Goal: Ask a question

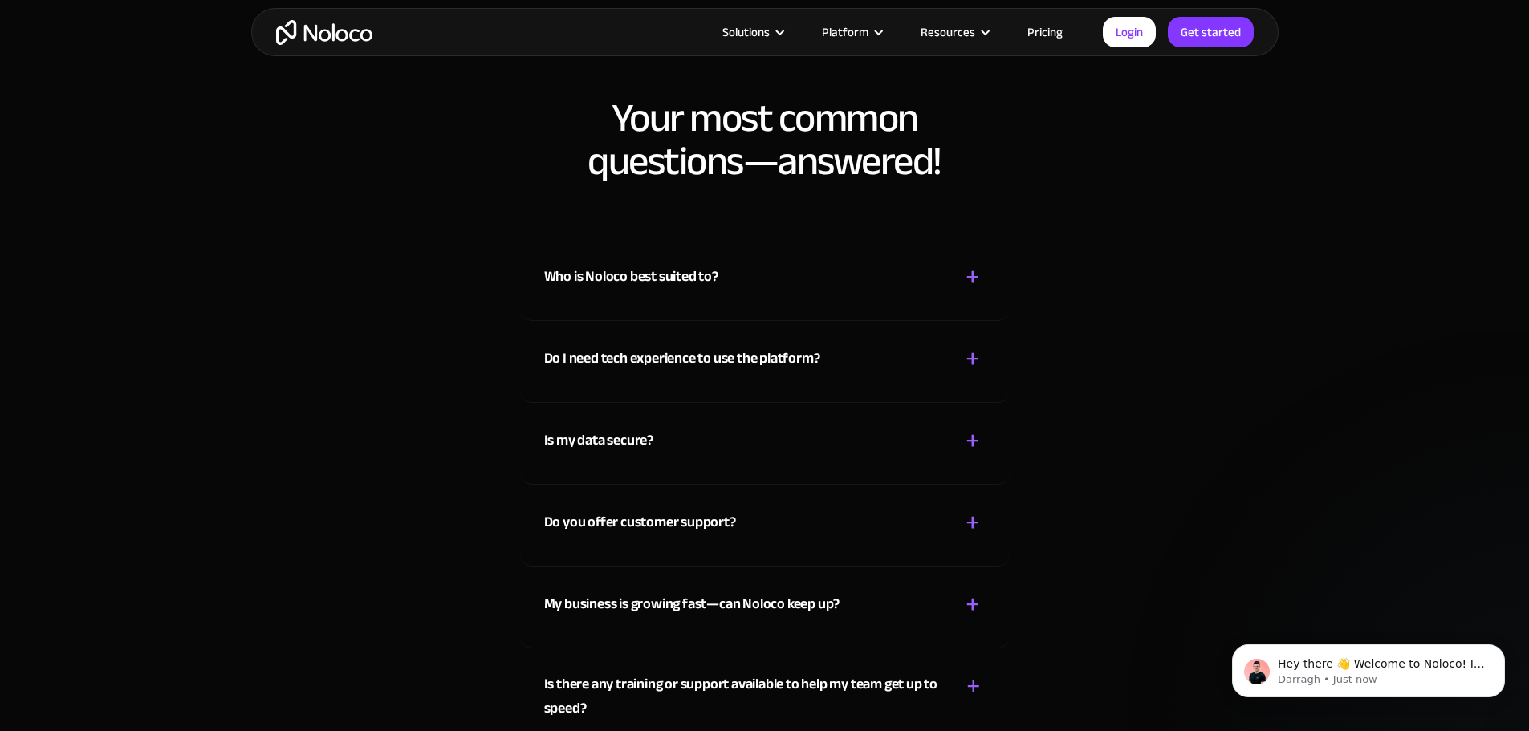
scroll to position [8428, 0]
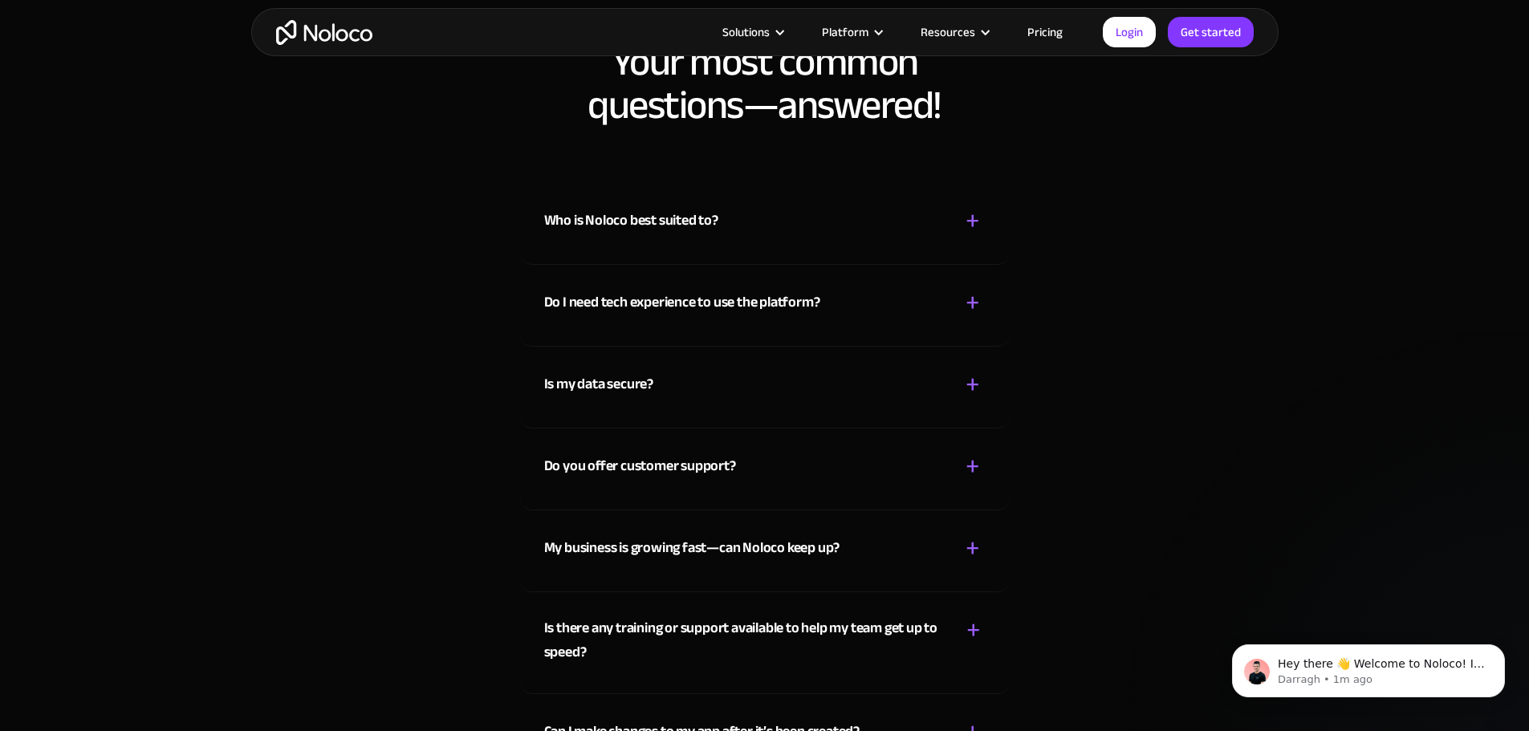
click at [738, 240] on div "Who is Noloco best suited to? + -" at bounding box center [764, 211] width 441 height 57
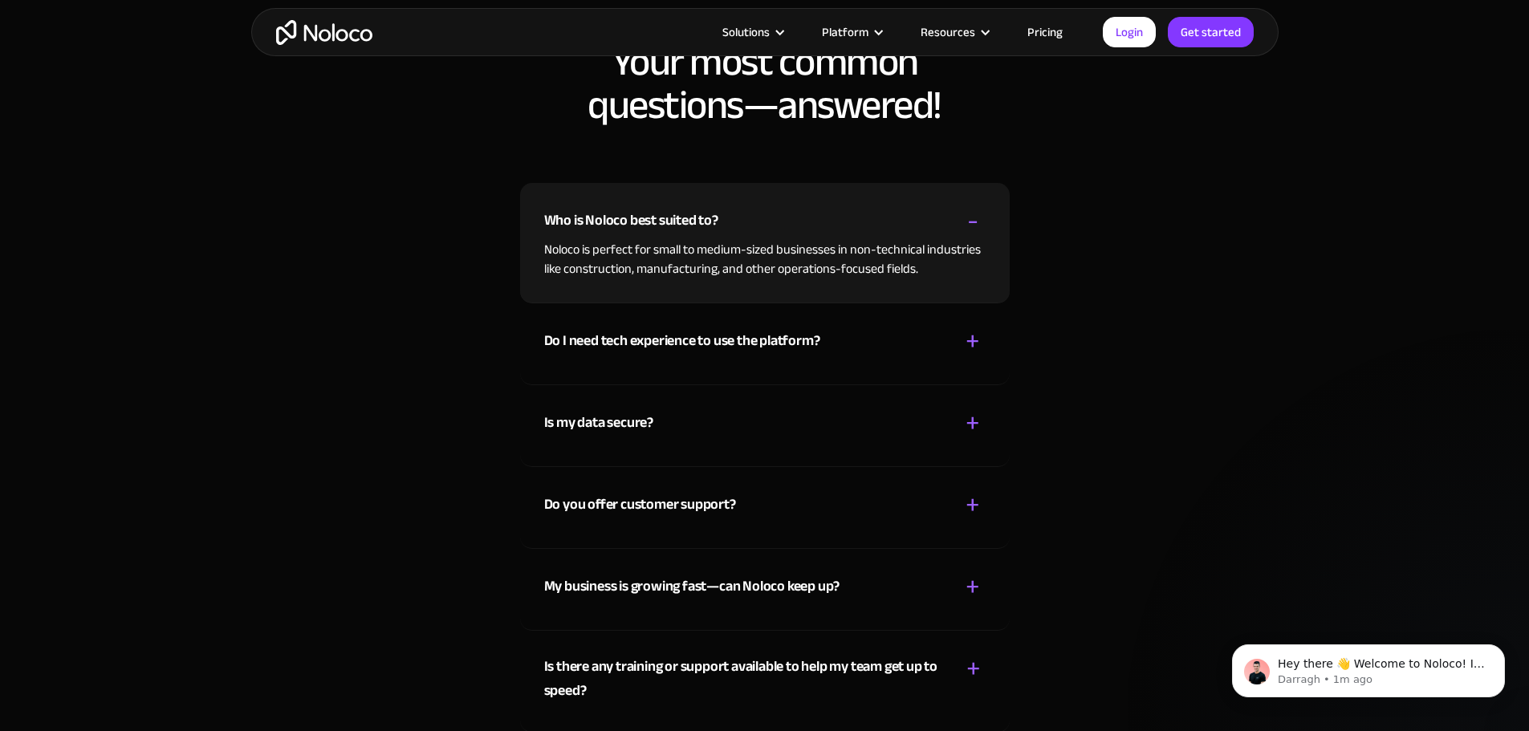
click at [688, 233] on div "Who is Noloco best suited to?" at bounding box center [631, 221] width 174 height 24
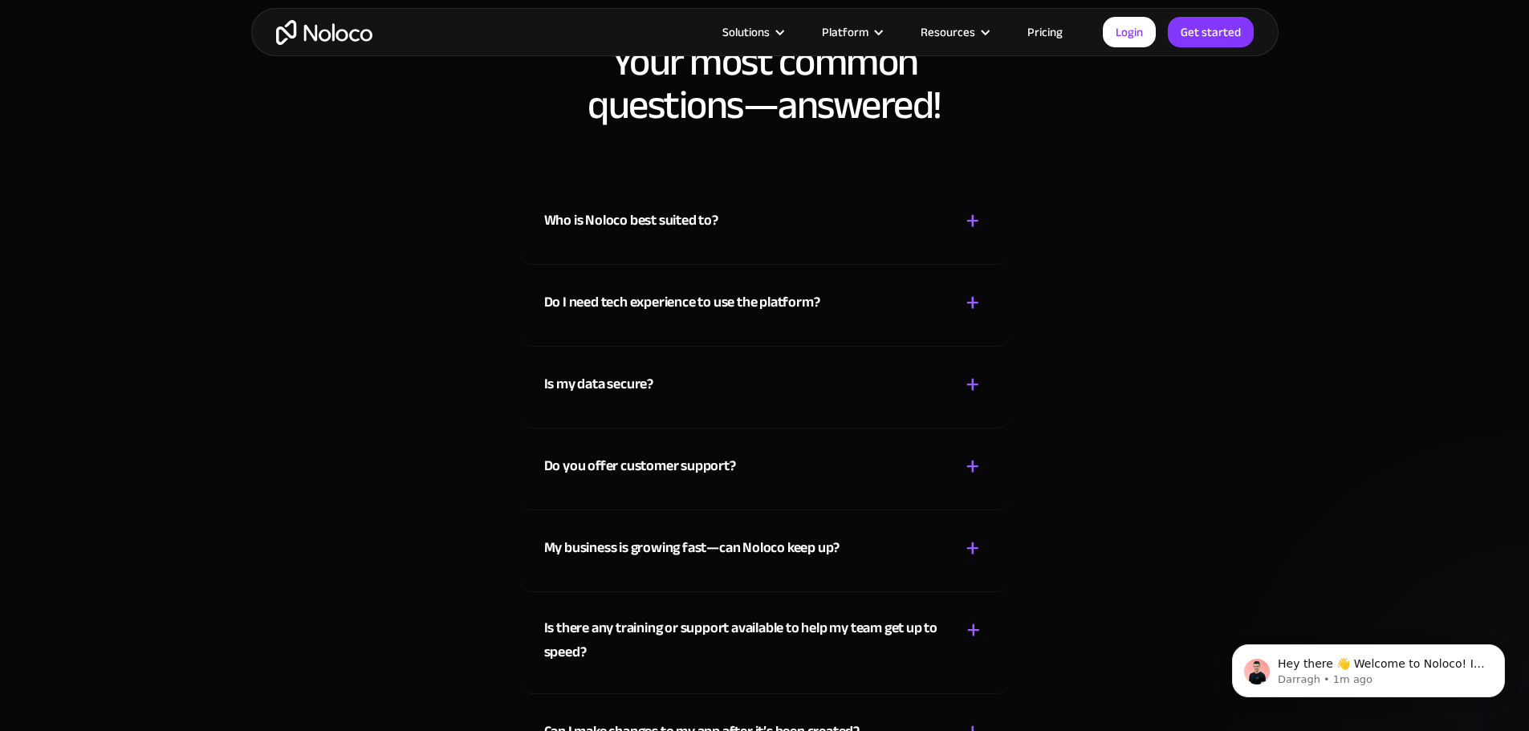
click at [688, 233] on div "Who is Noloco best suited to?" at bounding box center [631, 221] width 174 height 24
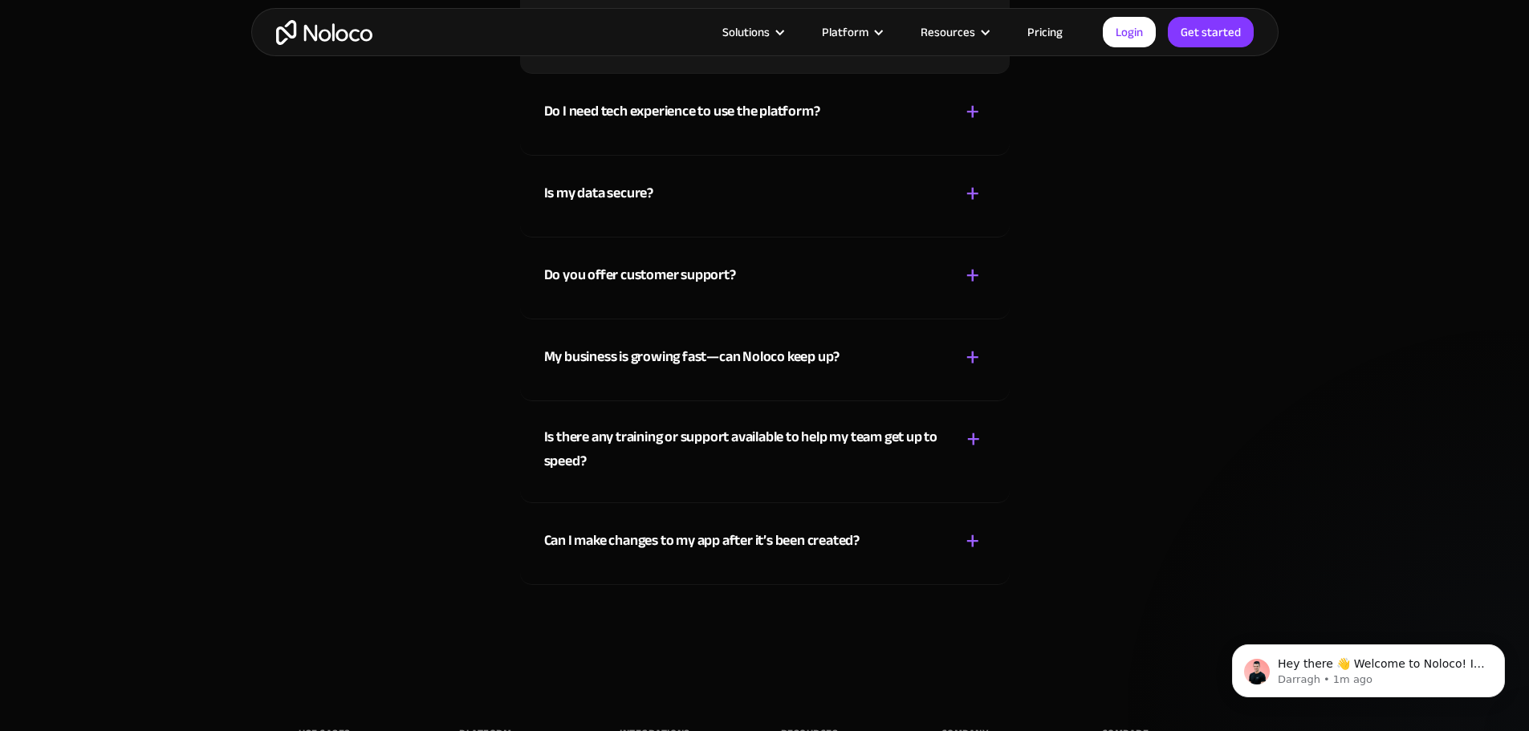
scroll to position [8669, 0]
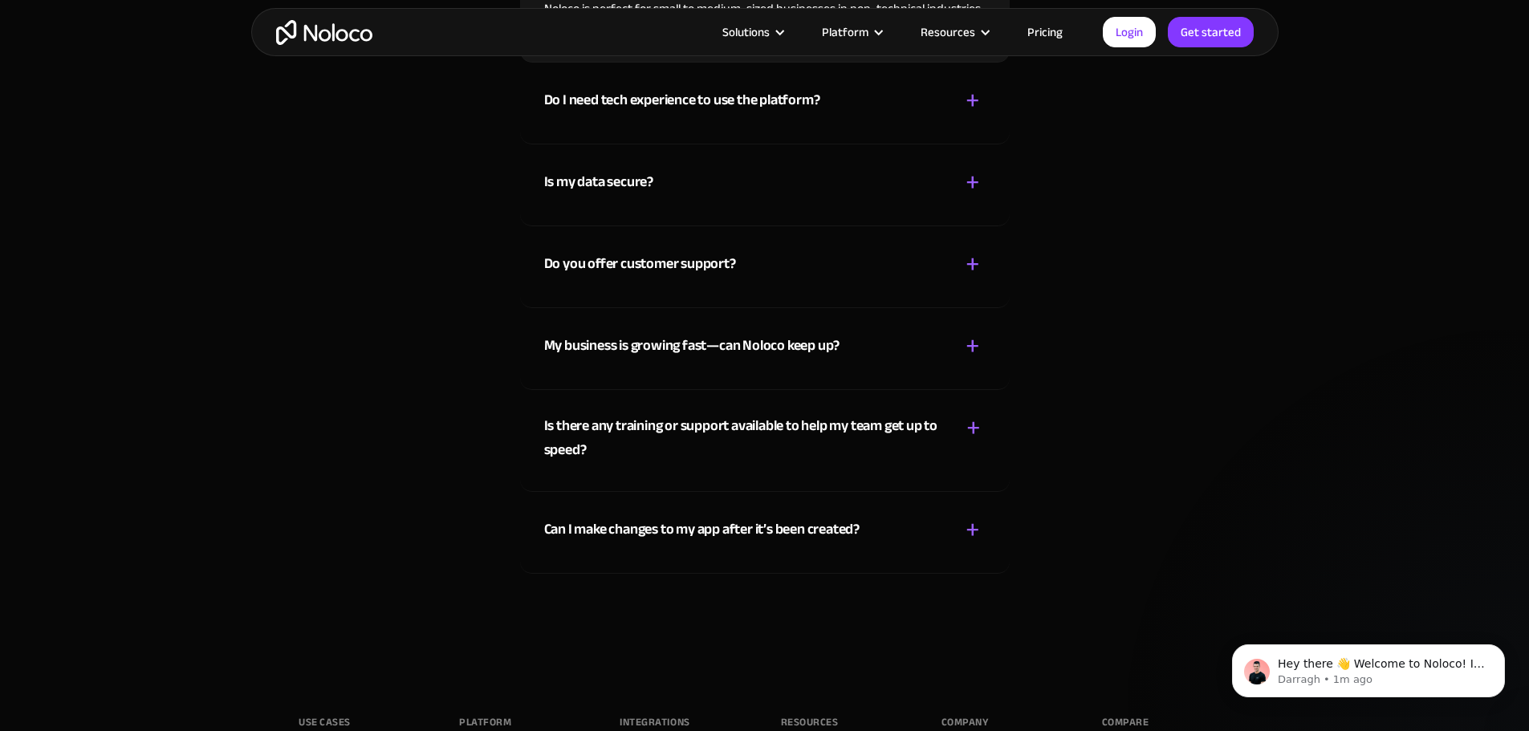
click at [684, 201] on div "Is my data secure? + -" at bounding box center [764, 172] width 441 height 57
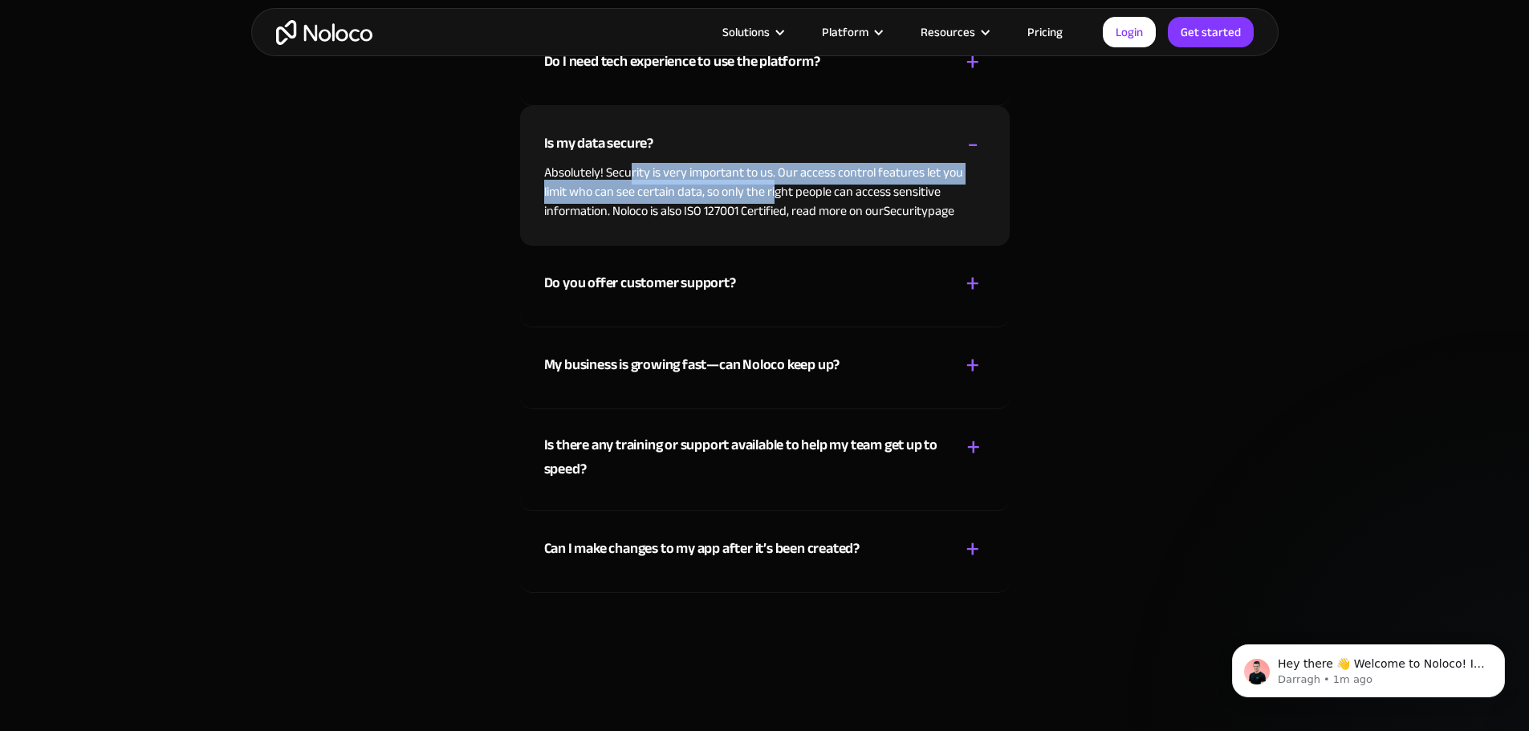
drag, startPoint x: 628, startPoint y: 213, endPoint x: 775, endPoint y: 235, distance: 147.8
click at [775, 221] on p "Absolutely! Security is very important to us. Our access control features let y…" at bounding box center [764, 192] width 441 height 58
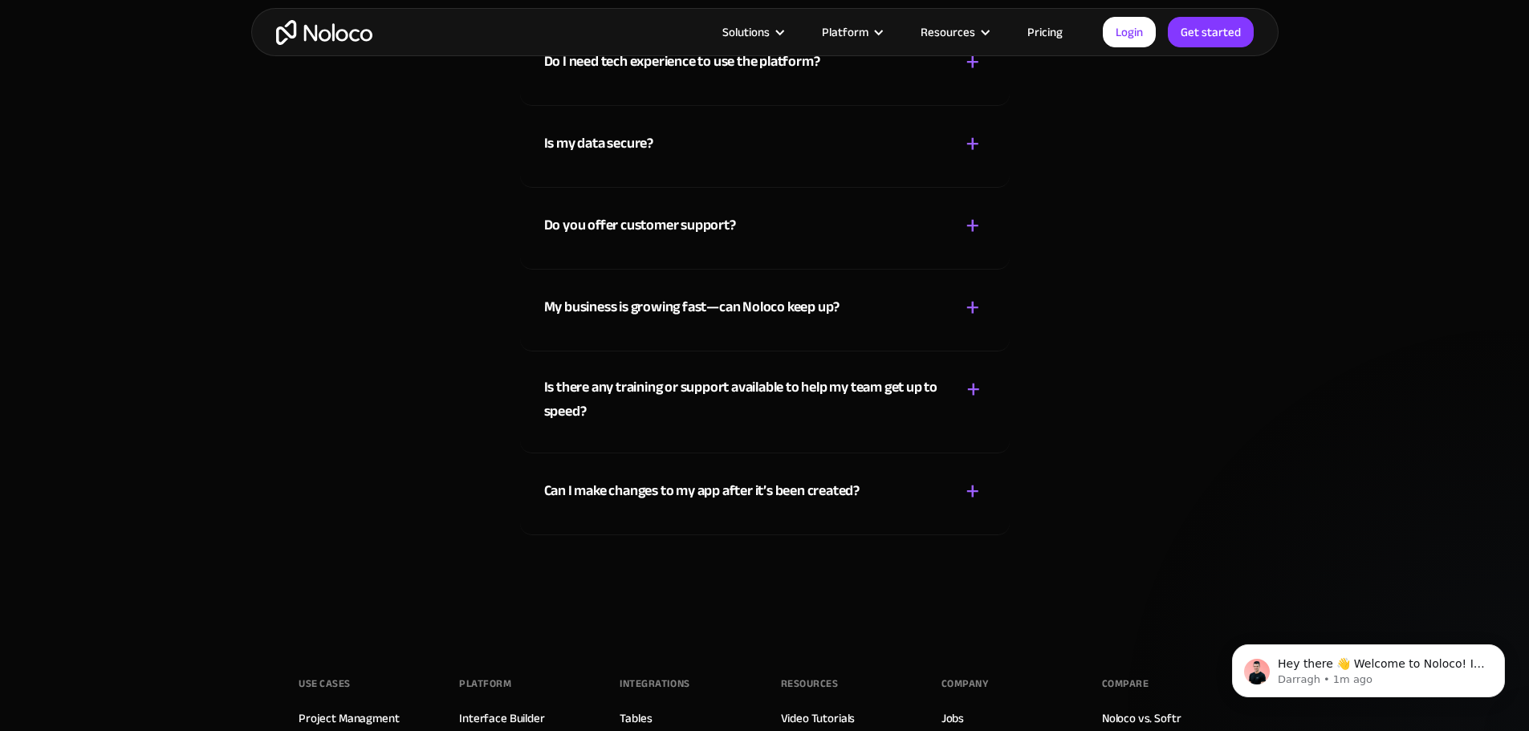
click at [751, 188] on div "Is my data secure? + - Absolutely! Security is very important to us. Our access…" at bounding box center [765, 147] width 490 height 82
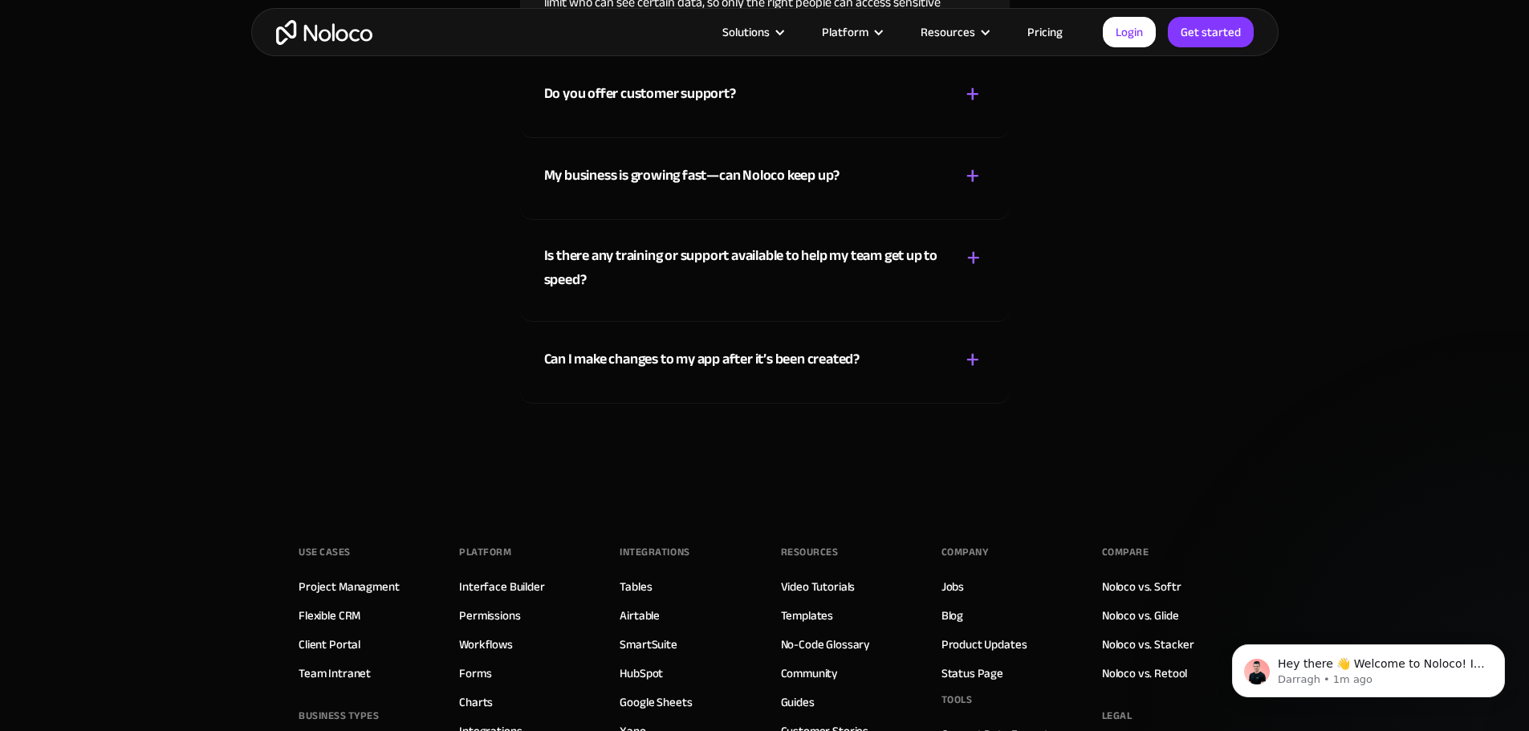
scroll to position [8909, 0]
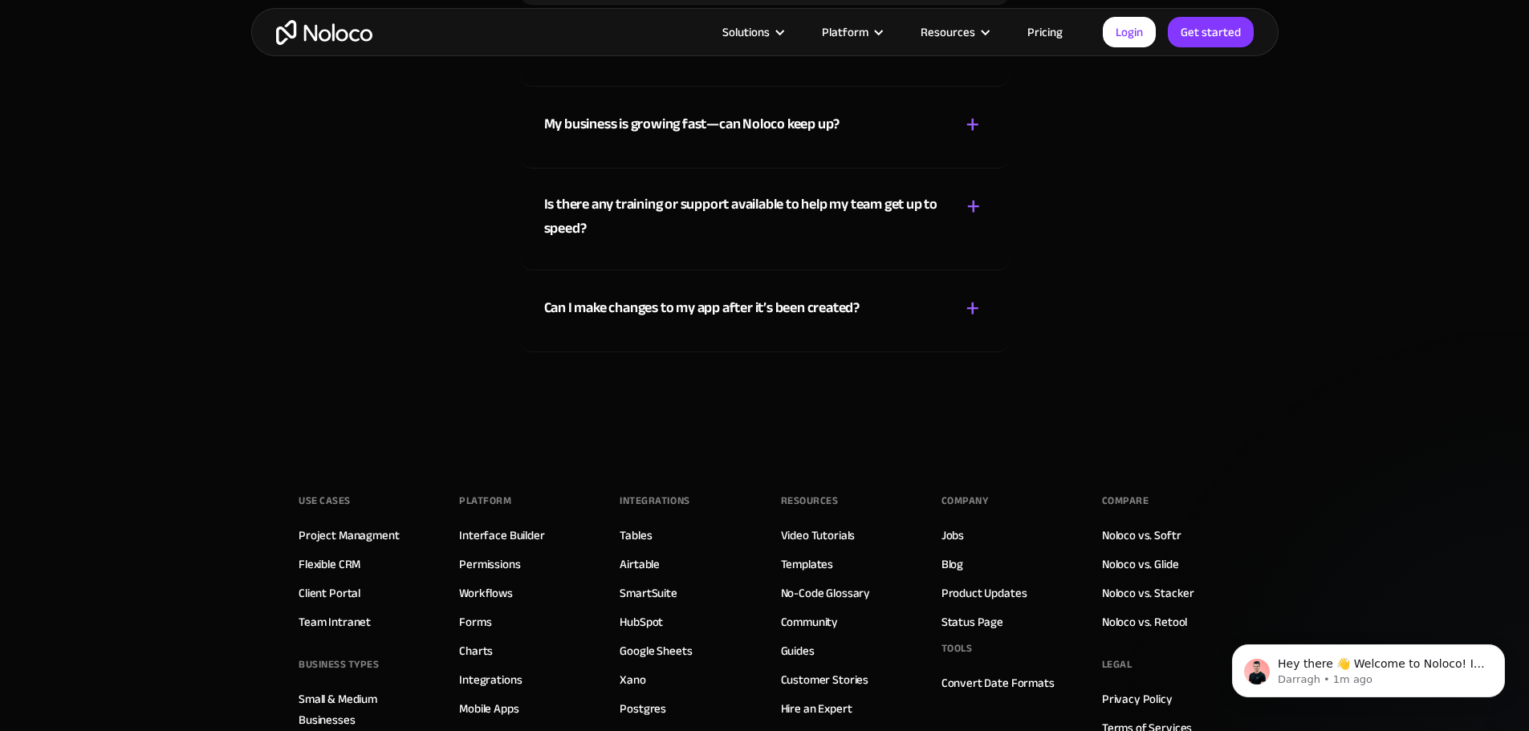
click at [876, 144] on div "My business is growing fast—can Noloco keep up? + -" at bounding box center [764, 115] width 441 height 57
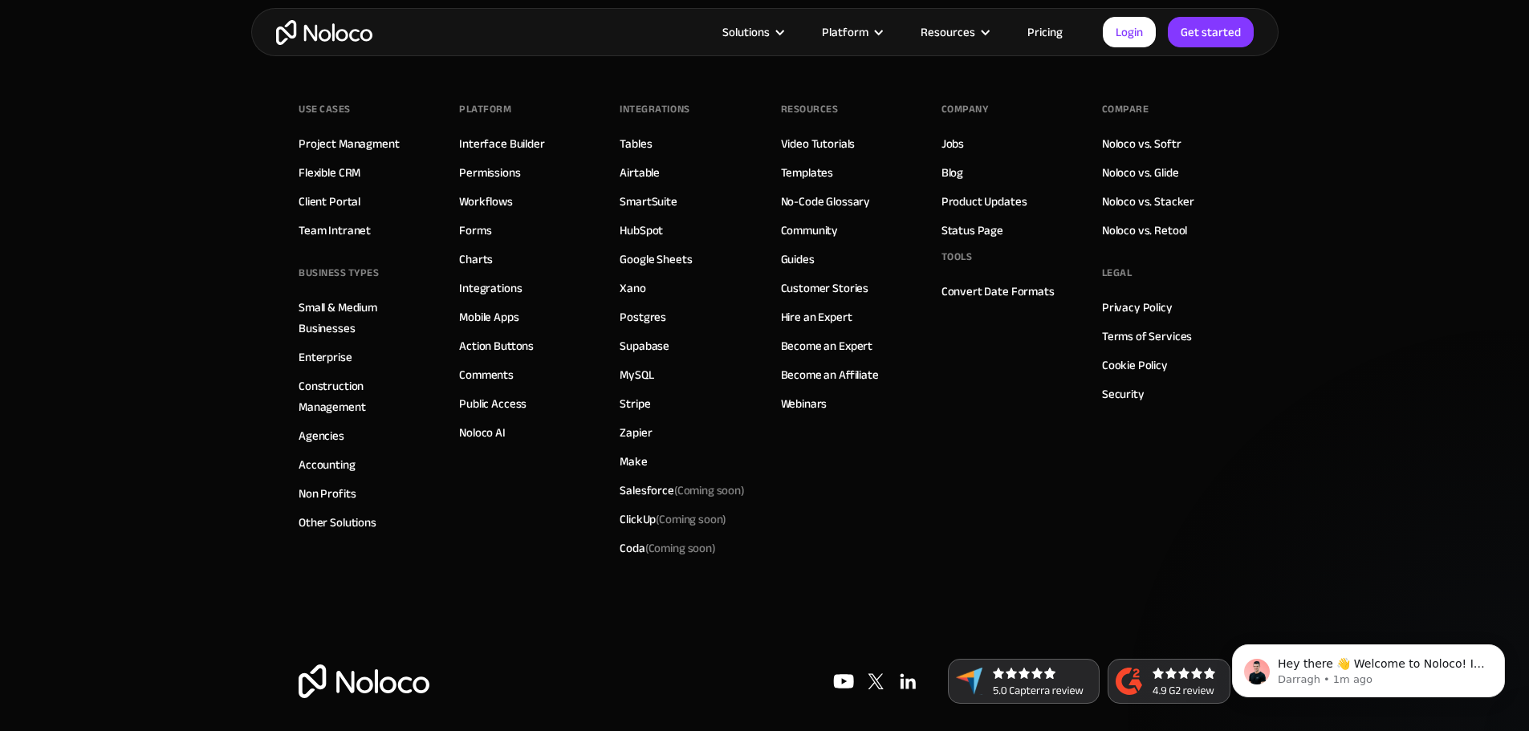
scroll to position [9311, 0]
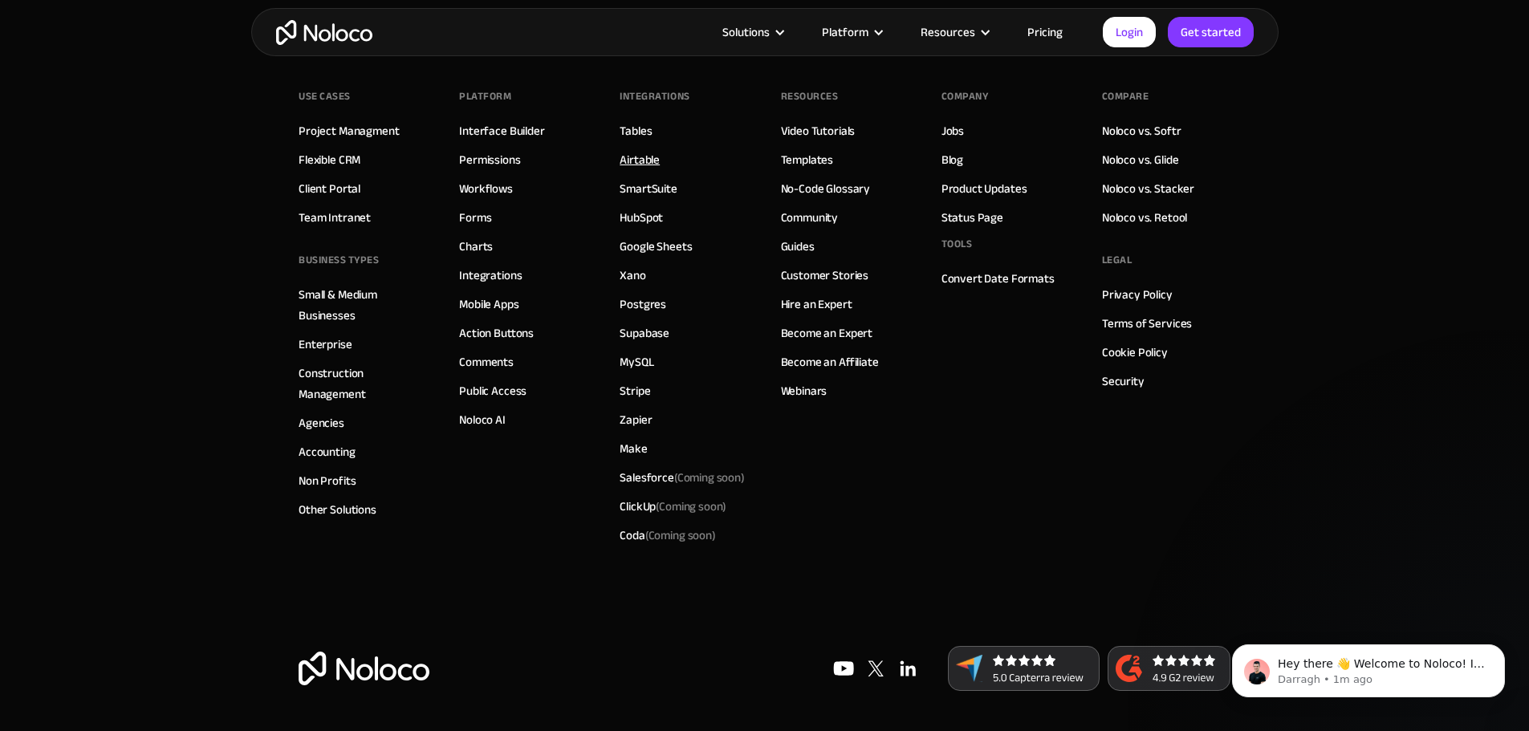
click at [644, 170] on link "Airtable" at bounding box center [640, 159] width 40 height 21
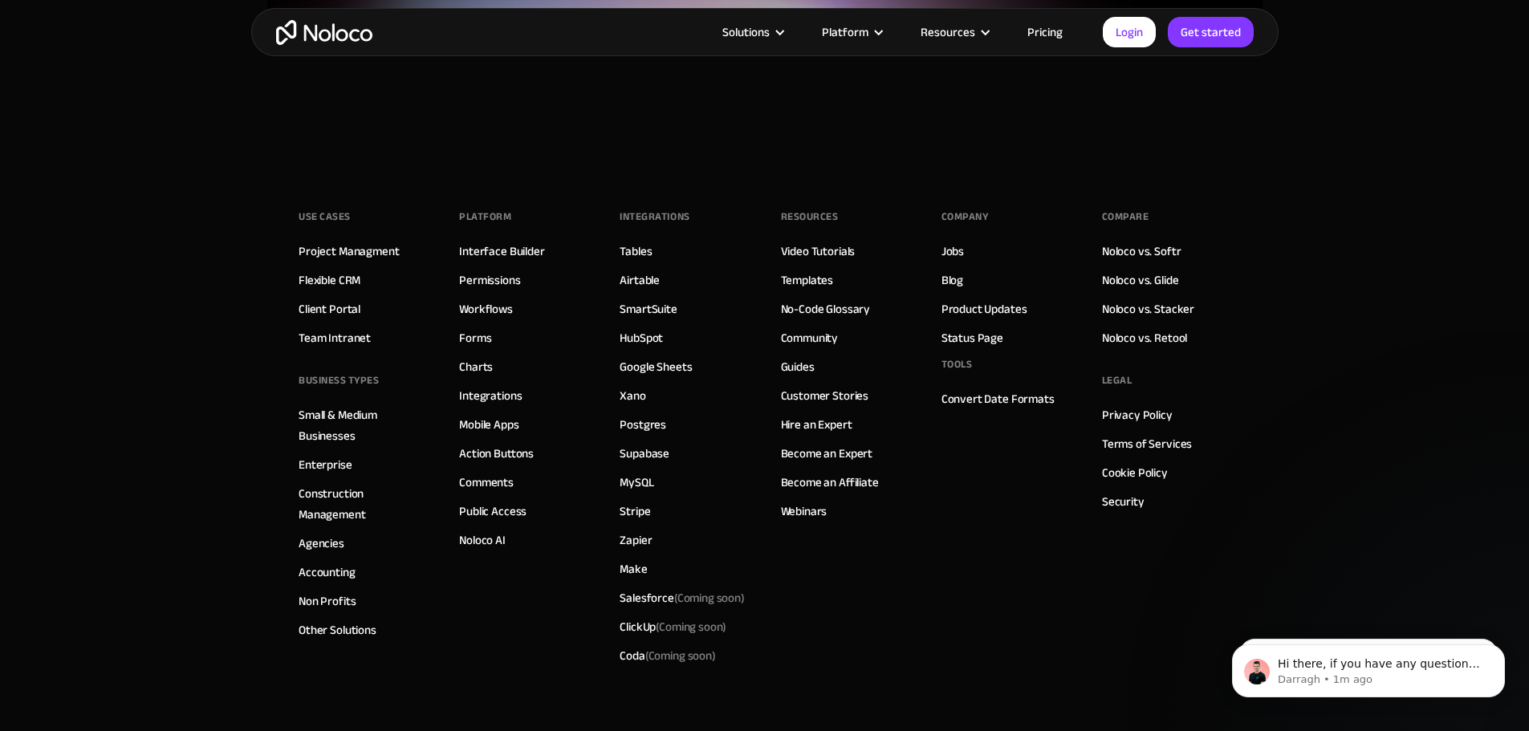
scroll to position [4254, 0]
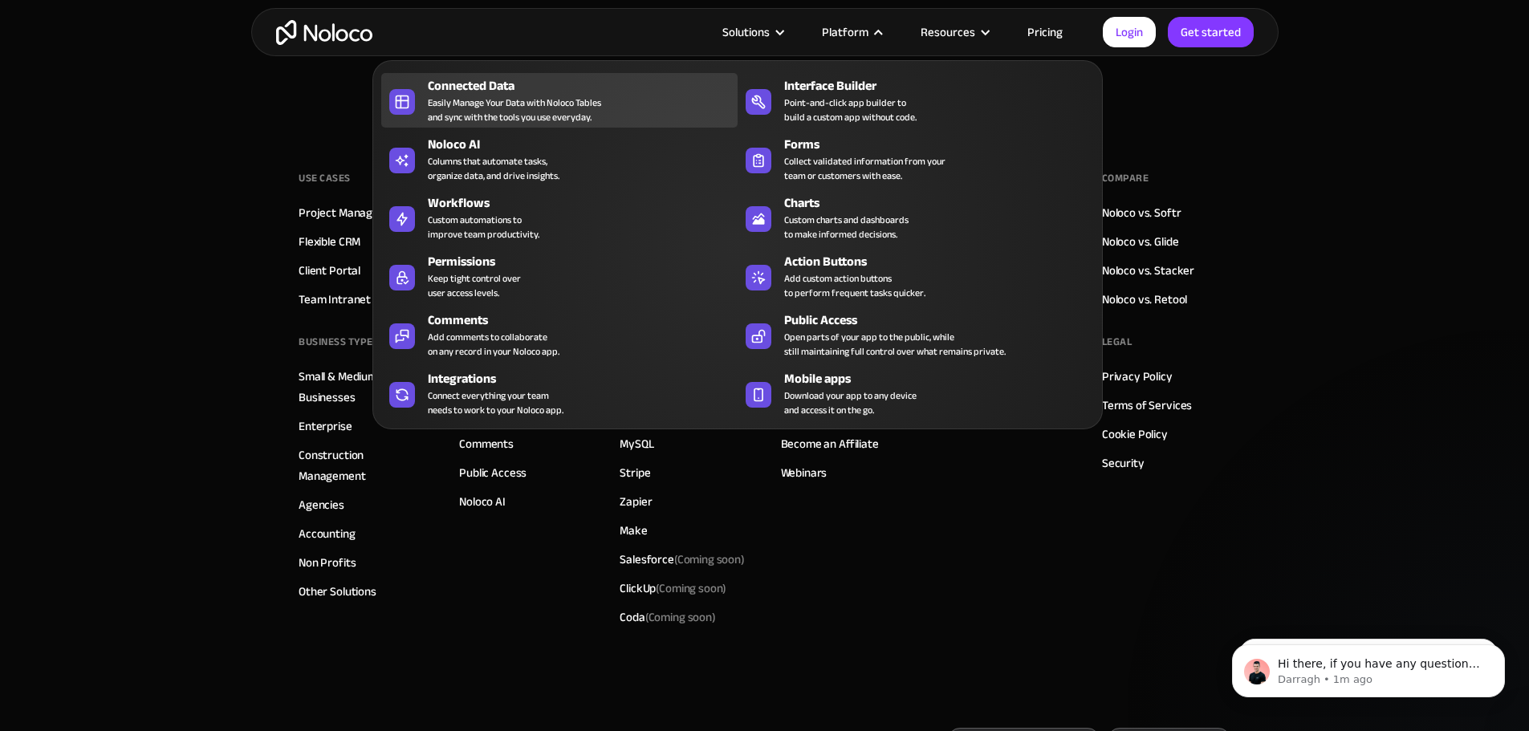
click at [600, 115] on div "Easily Manage Your Data with Noloco Tables and sync with the tools you use ever…" at bounding box center [514, 110] width 173 height 29
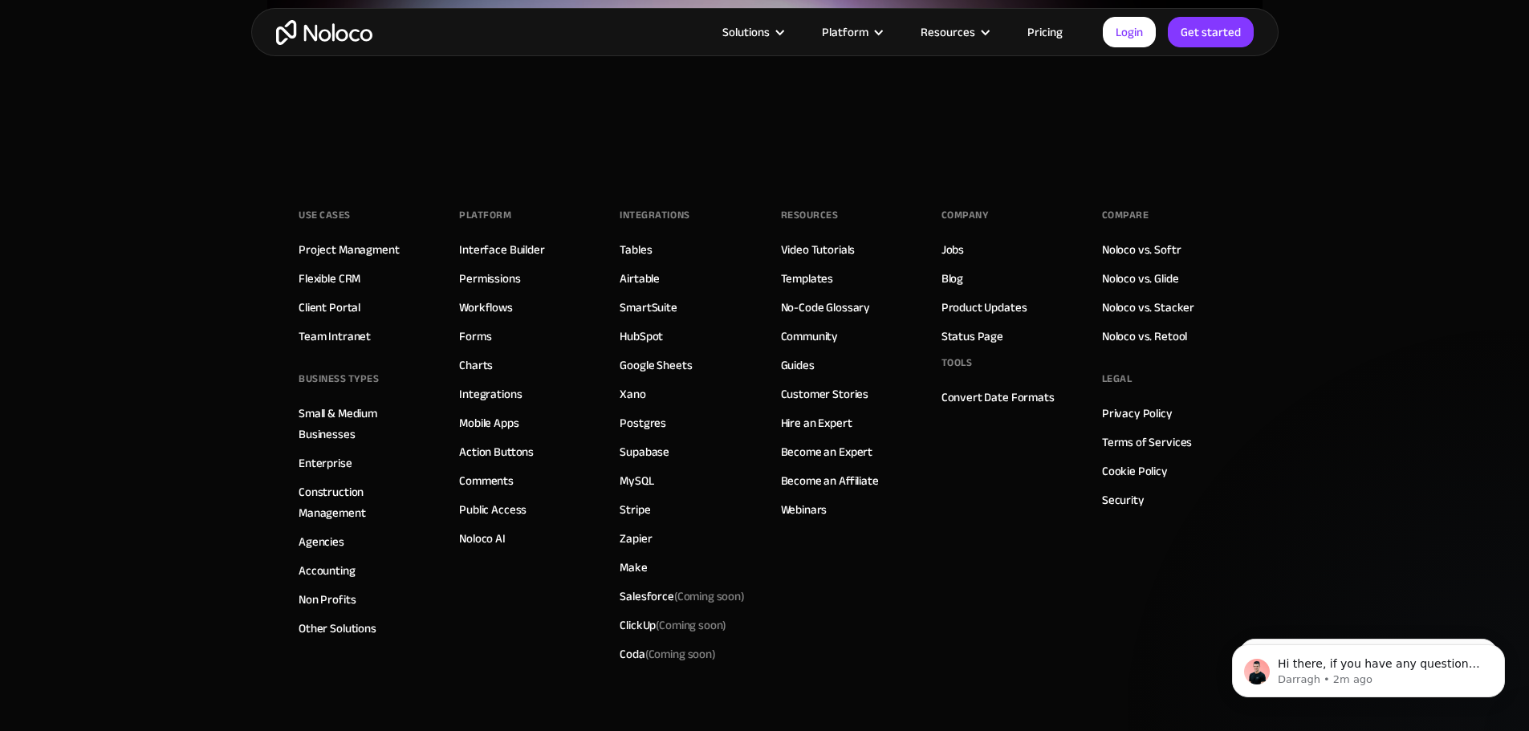
scroll to position [4415, 0]
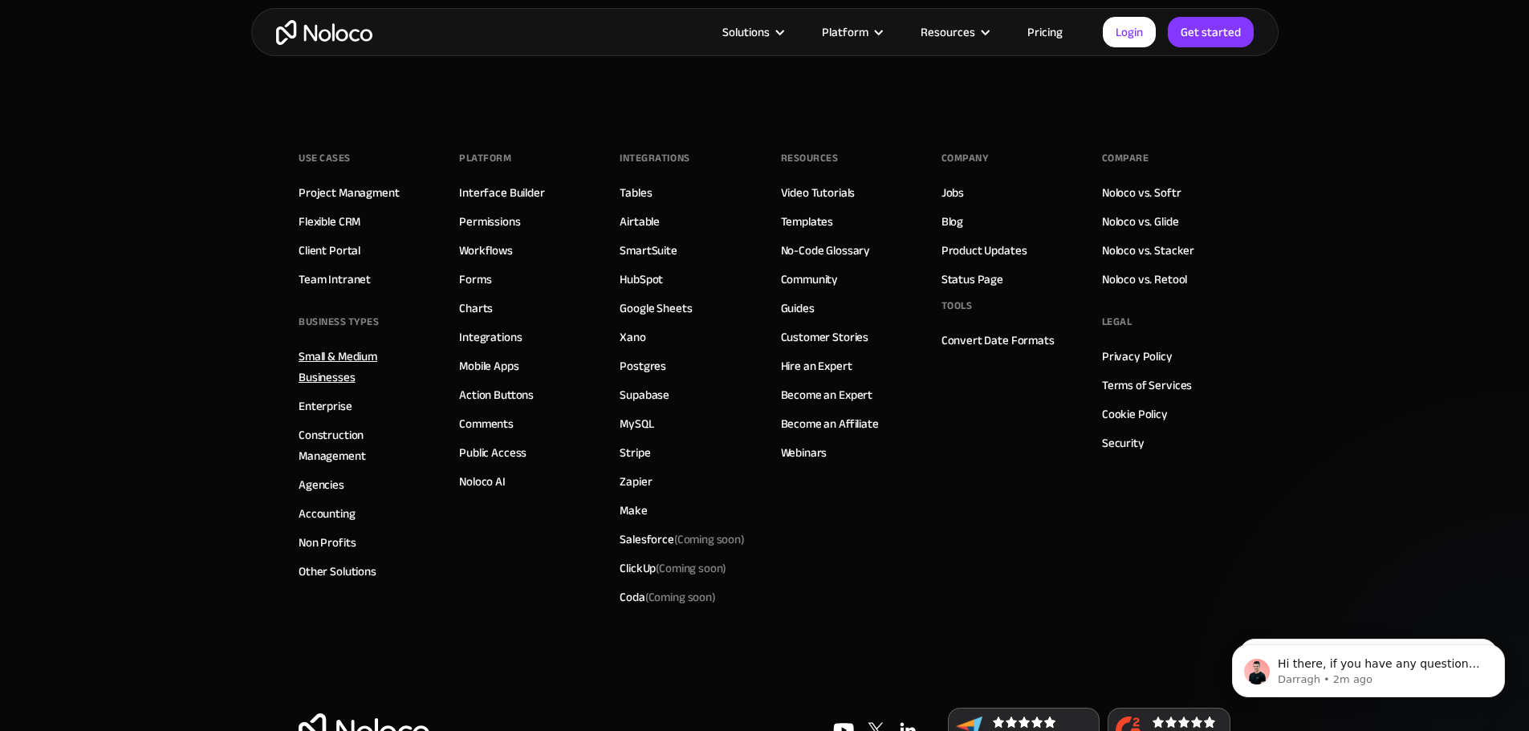
click at [321, 346] on link "Small & Medium Businesses" at bounding box center [363, 367] width 128 height 42
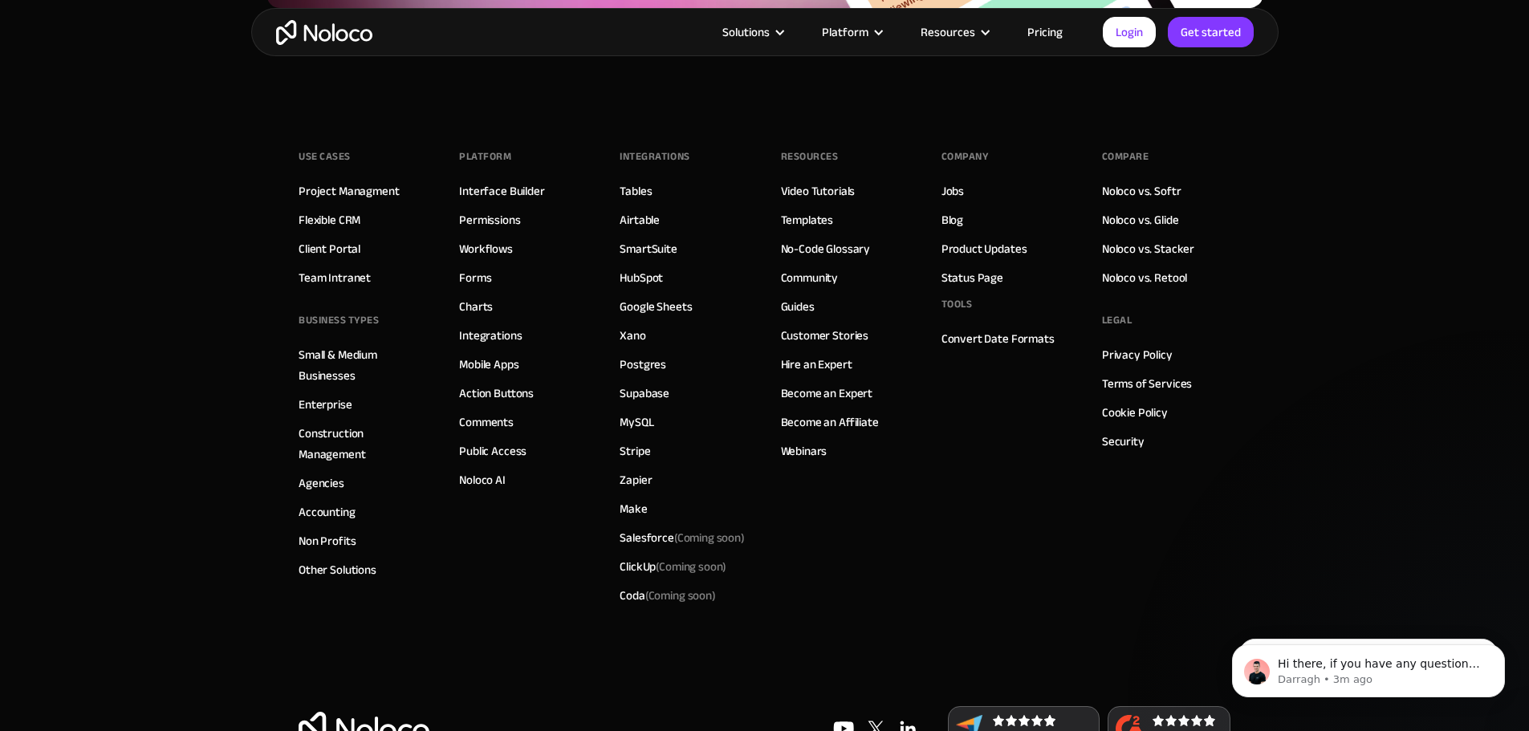
scroll to position [7866, 0]
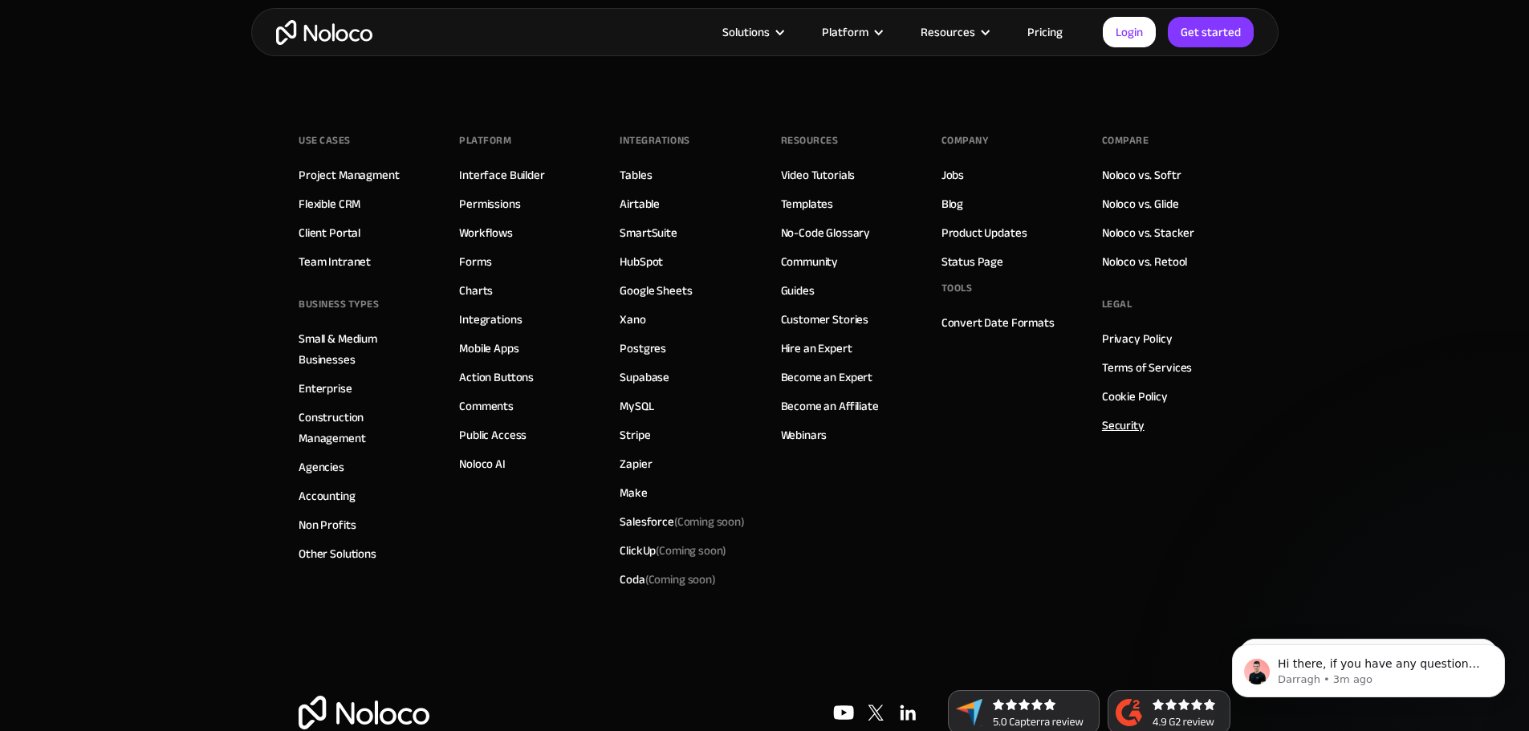
click at [1129, 415] on link "Security" at bounding box center [1123, 425] width 43 height 21
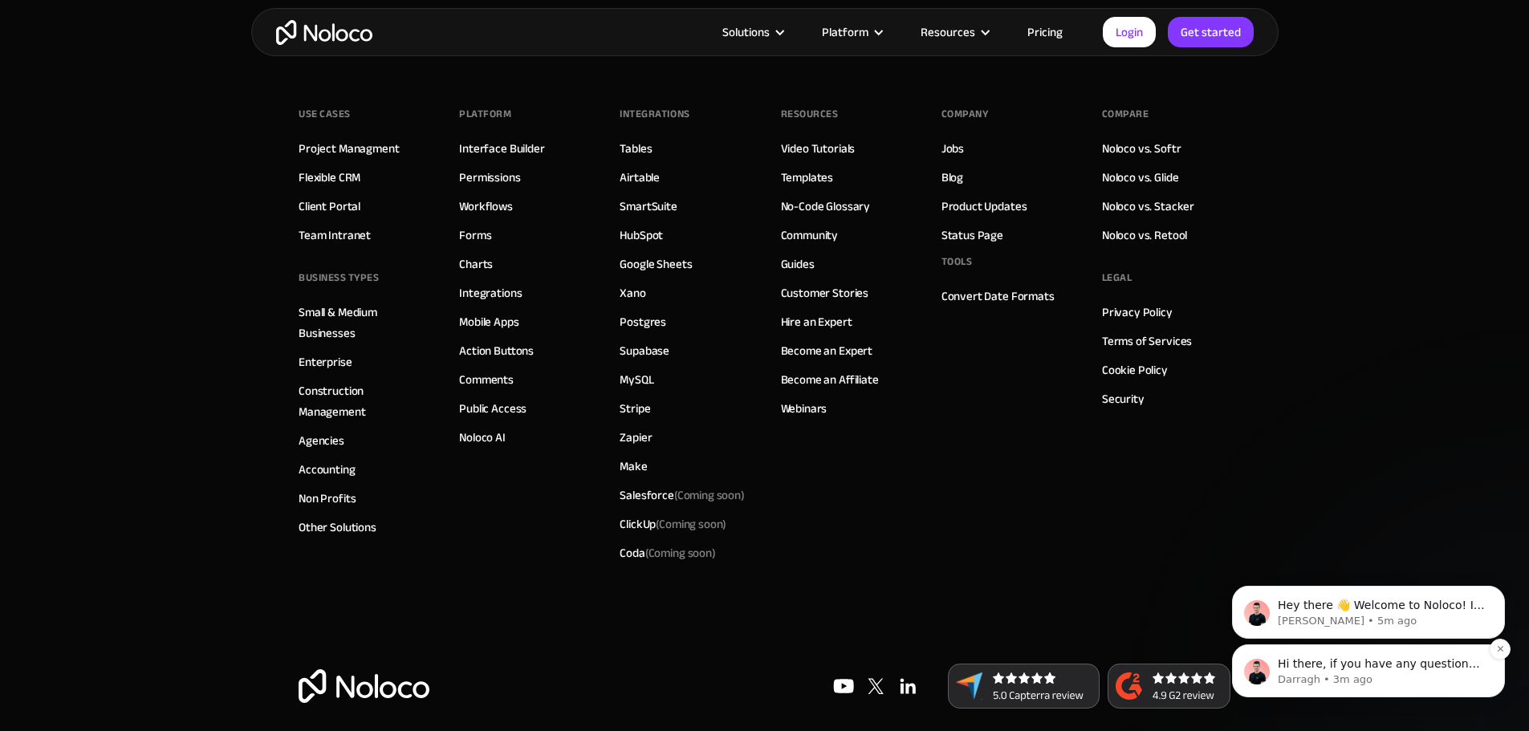
click at [1402, 676] on p "Darragh • 3m ago" at bounding box center [1381, 680] width 207 height 14
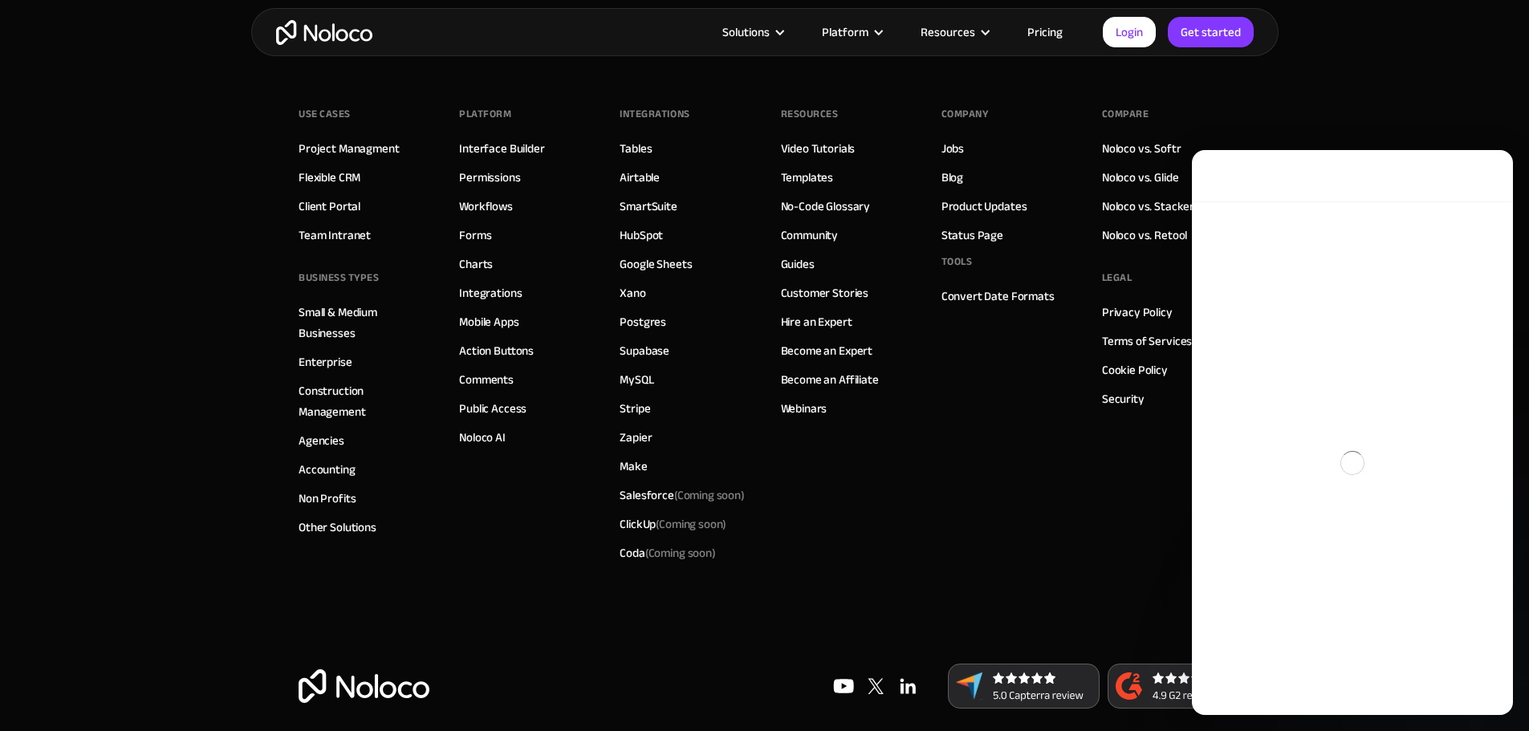
scroll to position [0, 0]
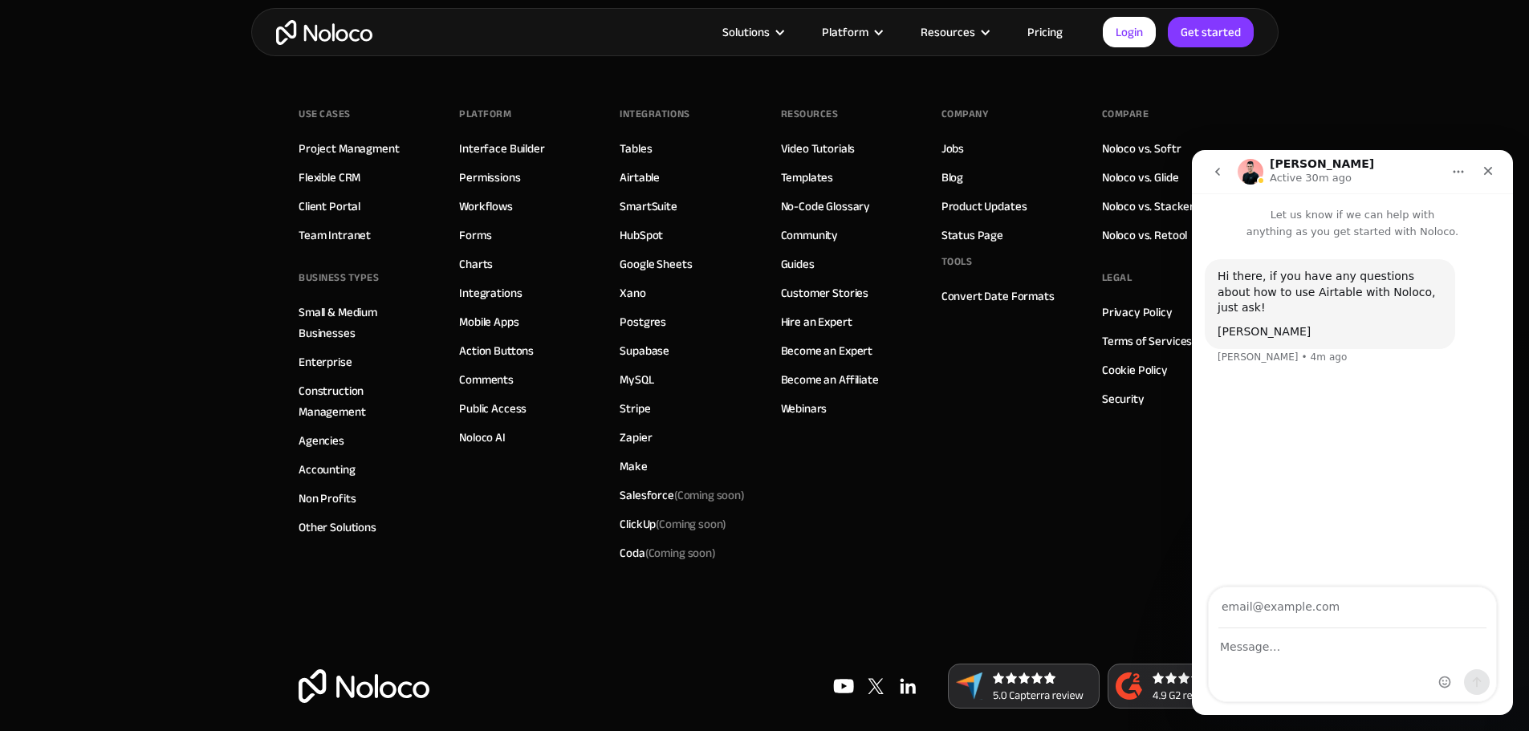
click at [1330, 467] on div "Hi there, if you have any questions about how to use Airtable with Noloco, just…" at bounding box center [1352, 414] width 321 height 349
click at [1278, 657] on div "Intercom messenger" at bounding box center [1352, 665] width 287 height 72
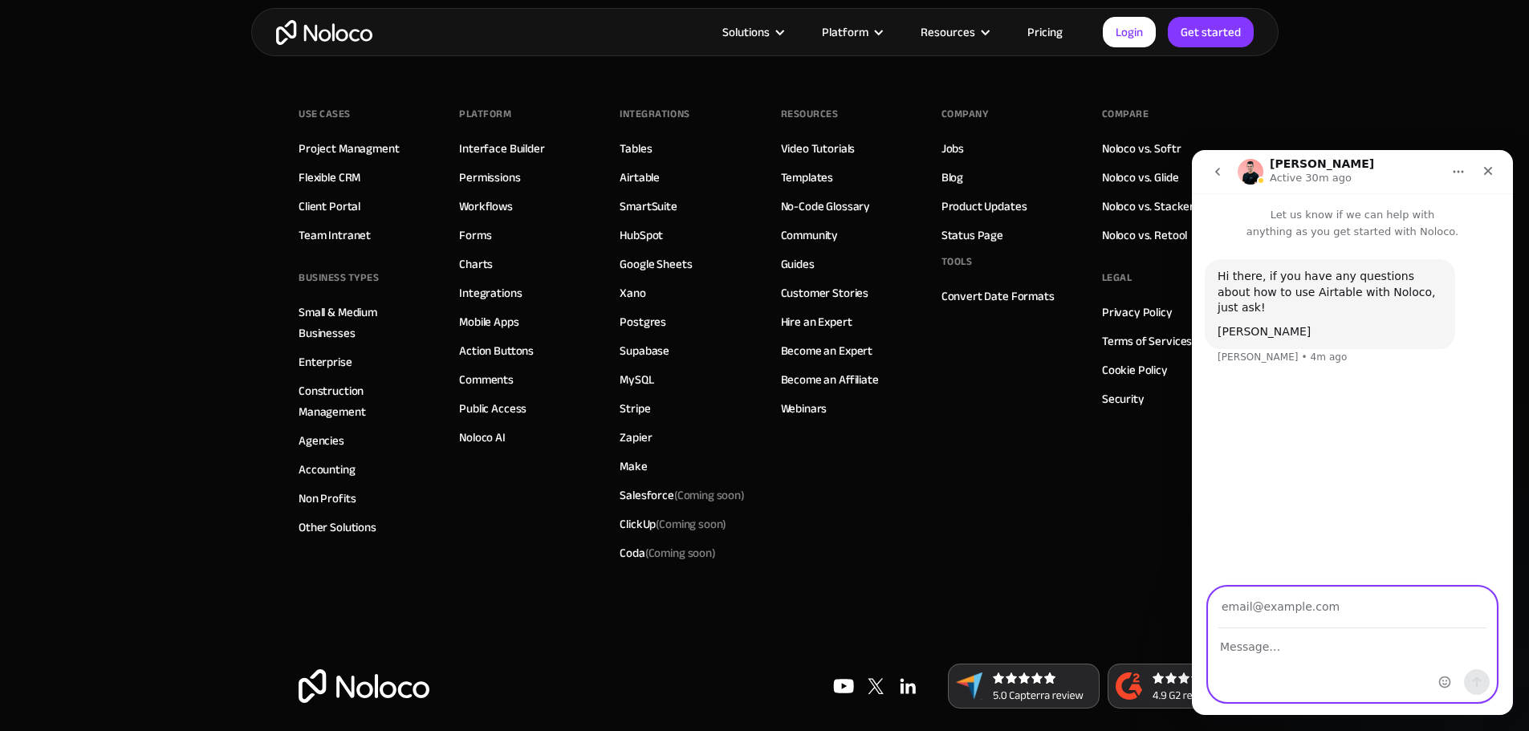
click at [1261, 647] on textarea "Message…" at bounding box center [1352, 642] width 287 height 27
type textarea "Hi, is your data storage compliant with UK GPDR laws for customer data?"
click at [1275, 613] on input "Your email" at bounding box center [1352, 608] width 268 height 41
type input "[EMAIL_ADDRESS][PERSON_NAME][DOMAIN_NAME]"
click at [1349, 662] on textarea "Hi, is your data storage compliant with UK GPDR laws for customer data?" at bounding box center [1352, 650] width 287 height 43
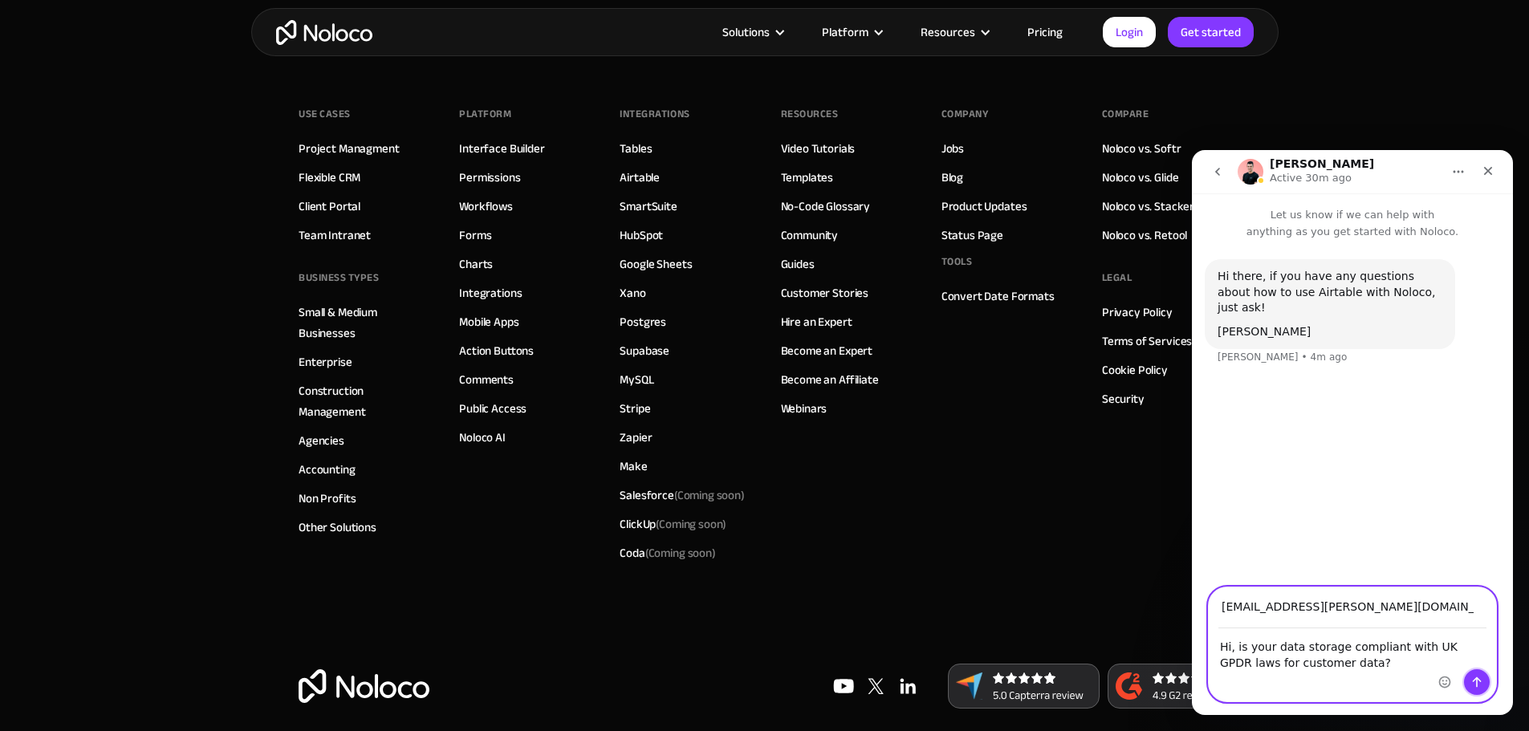
click at [1478, 681] on icon "Send a message…" at bounding box center [1476, 682] width 13 height 13
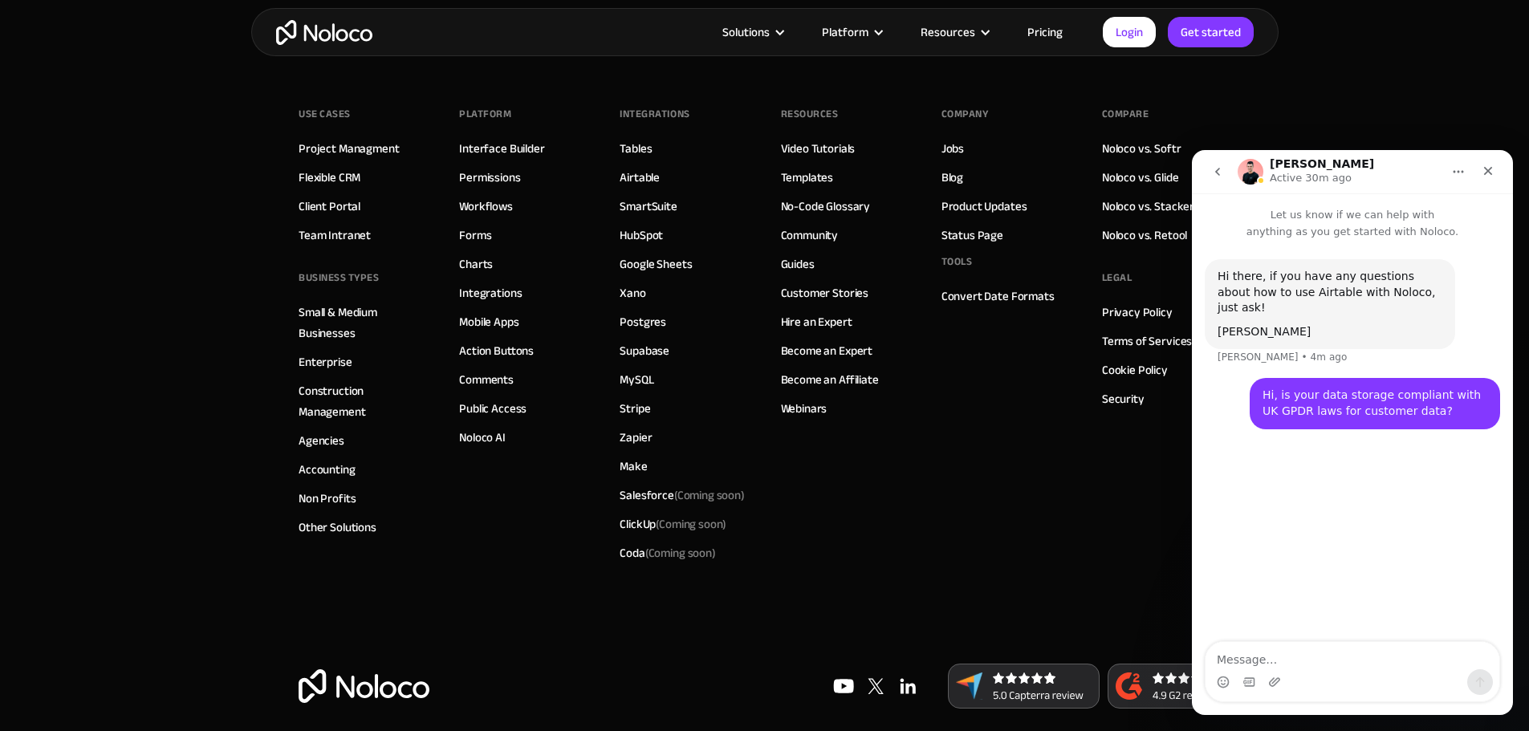
click at [1309, 499] on div "Hi there, if you have any questions about how to use Airtable with Noloco, just…" at bounding box center [1352, 442] width 321 height 404
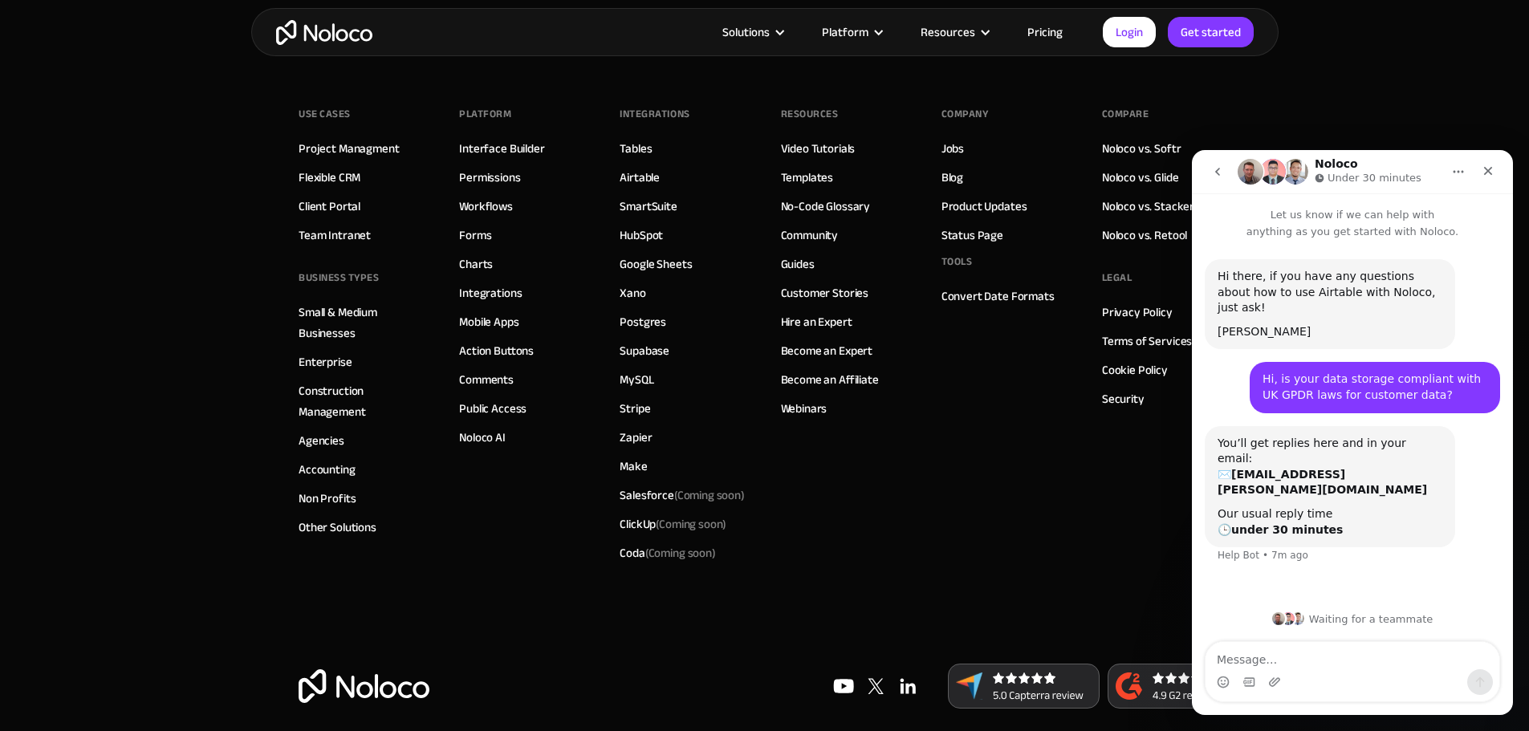
click at [1292, 547] on div "Hi there, if you have any questions about how to use Airtable with Noloco, just…" at bounding box center [1352, 419] width 321 height 359
